Goal: Register for event/course

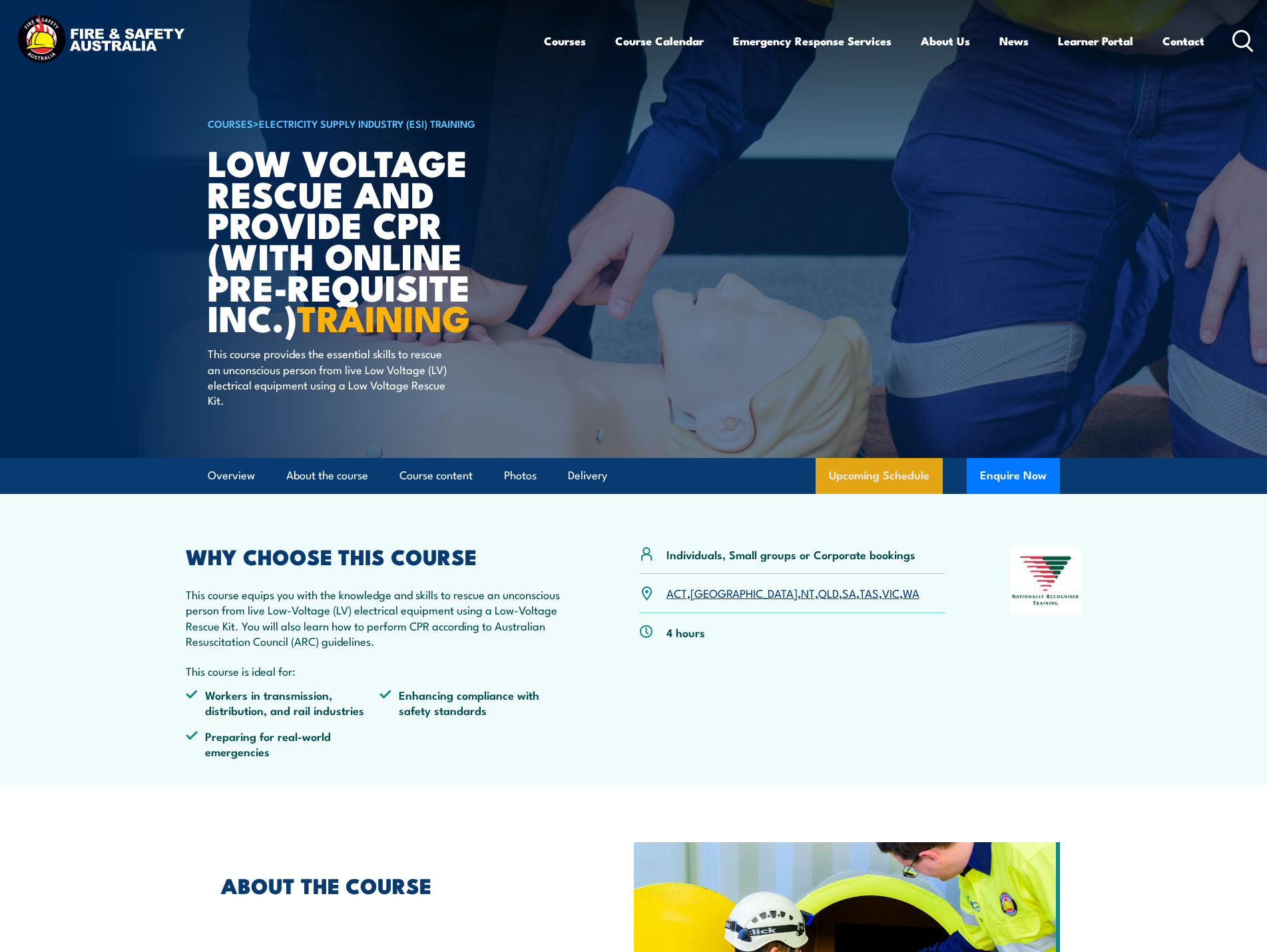
click at [904, 474] on link "Upcoming Schedule" at bounding box center [879, 476] width 127 height 36
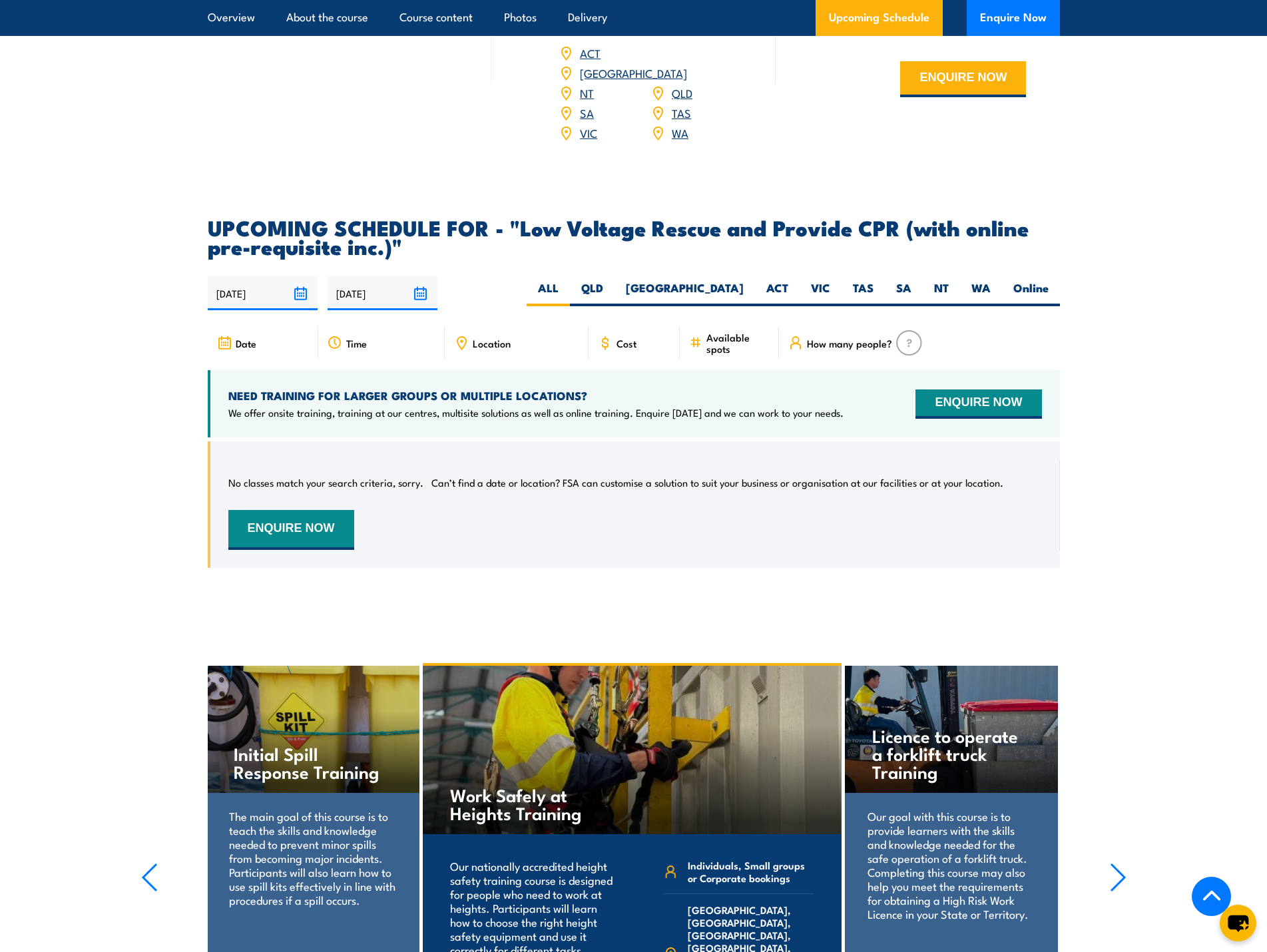
scroll to position [1745, 0]
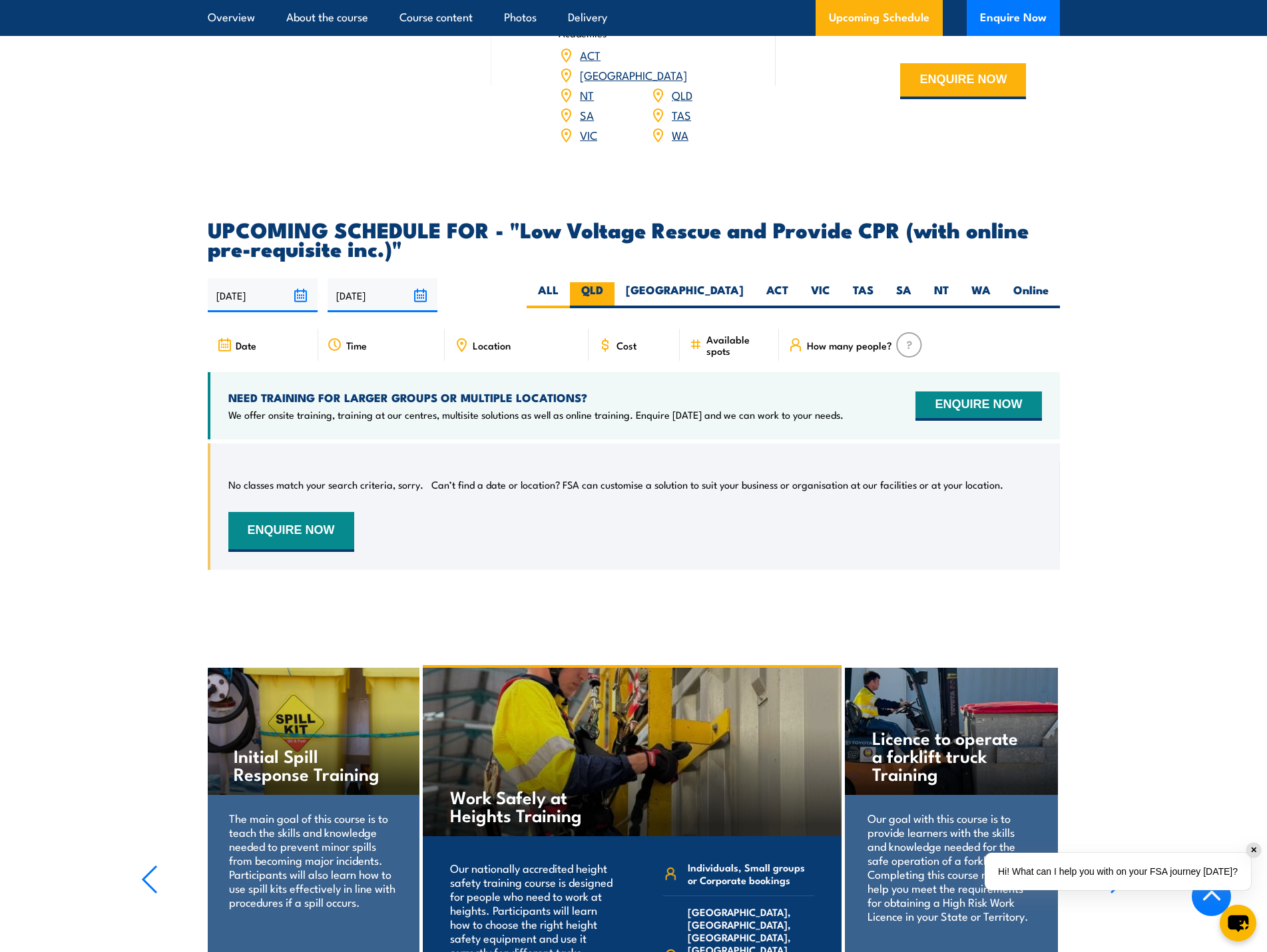
click at [615, 282] on label "QLD" at bounding box center [592, 296] width 44 height 26
click at [612, 282] on input "QLD" at bounding box center [607, 287] width 9 height 9
radio input "true"
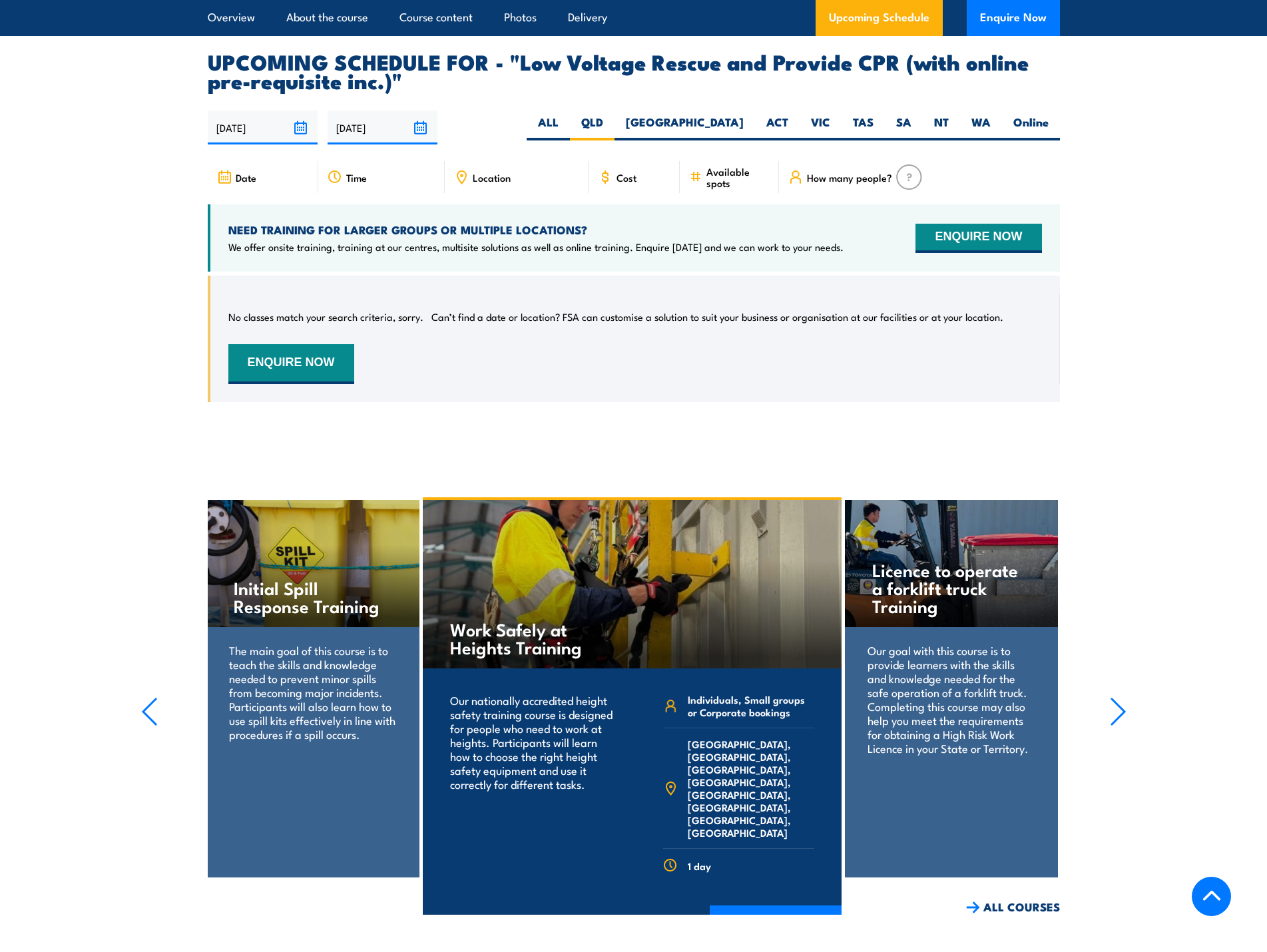
scroll to position [1945, 0]
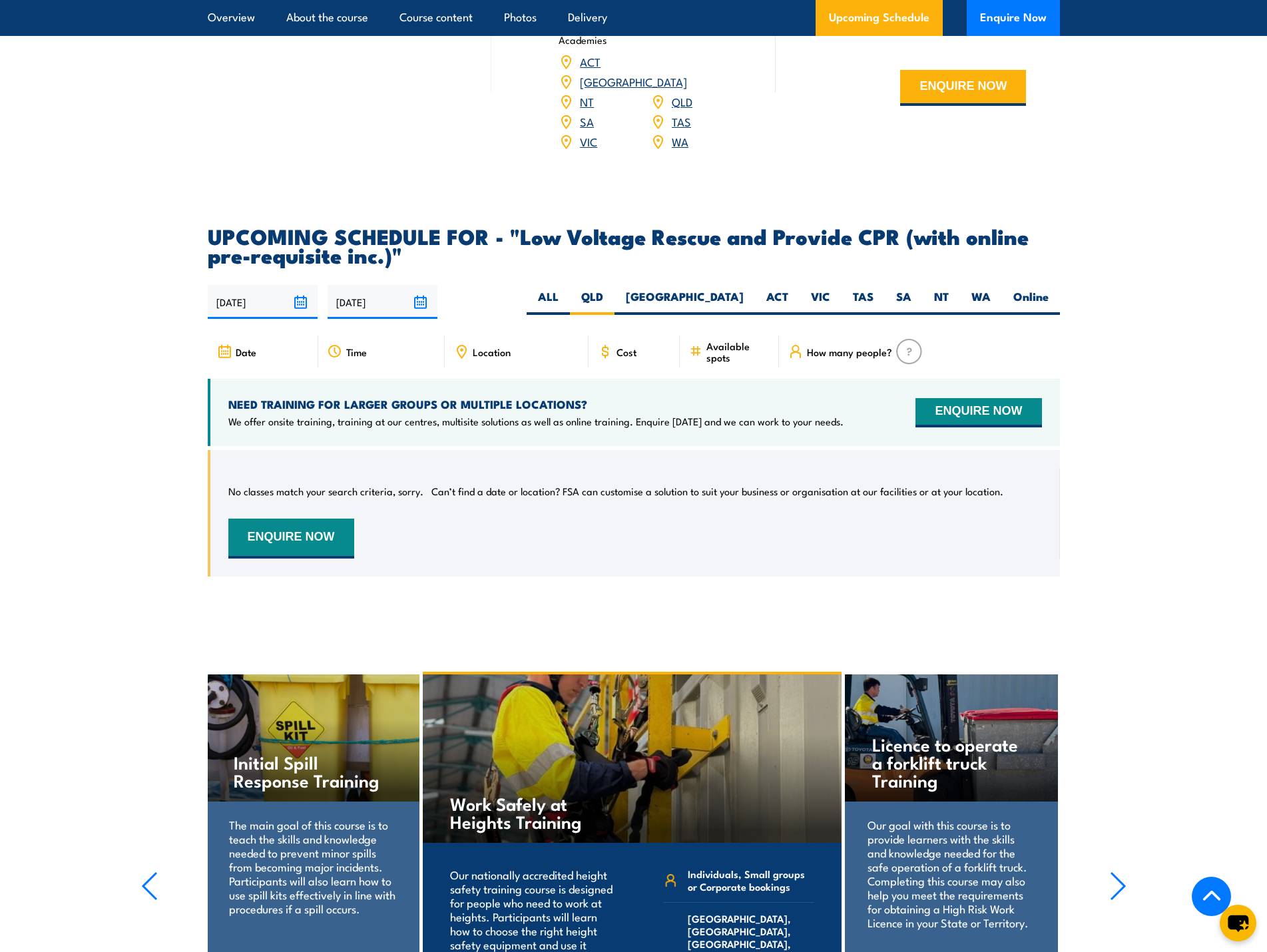
scroll to position [1745, 0]
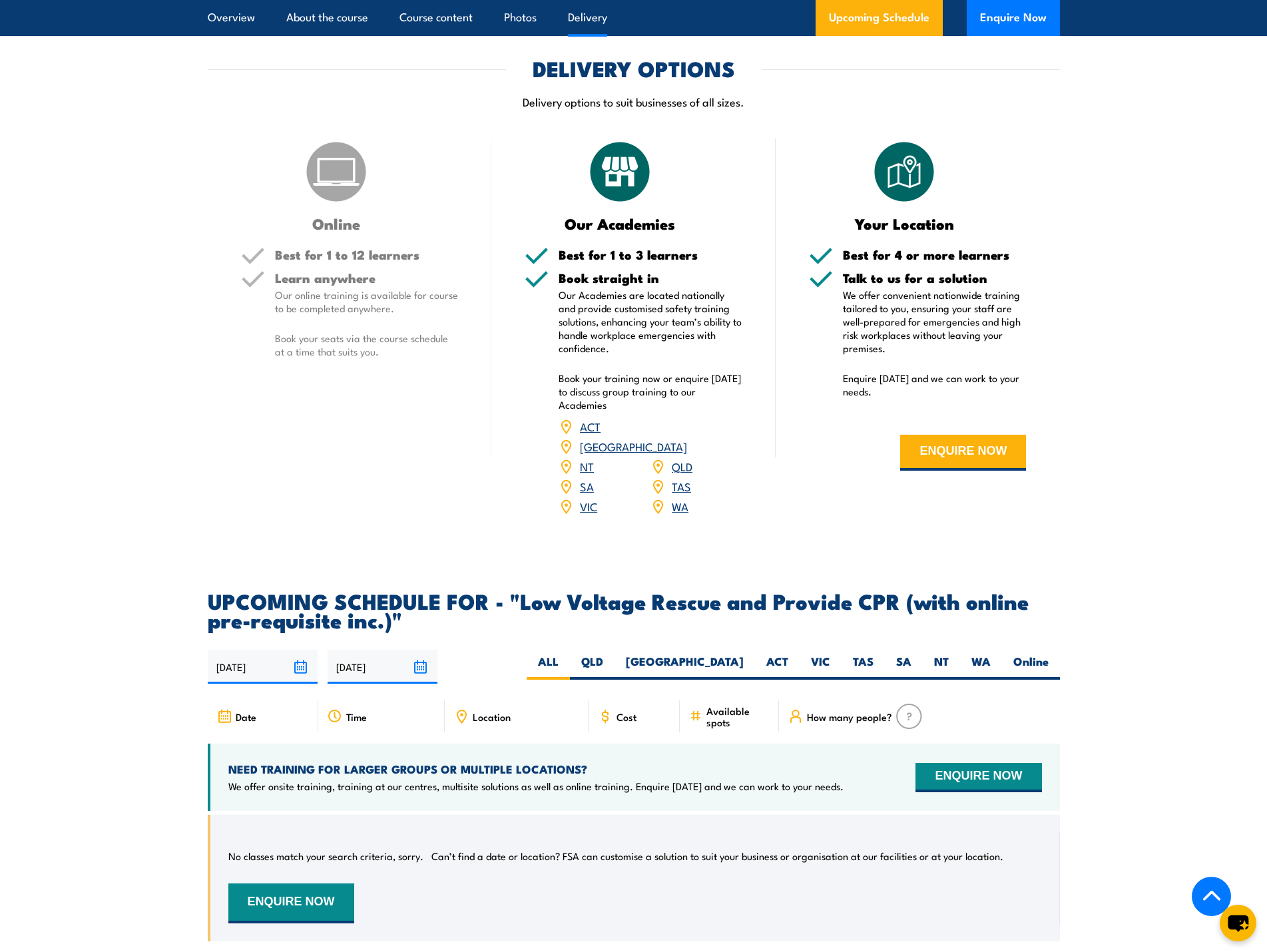
scroll to position [1398, 0]
